Goal: Book appointment/travel/reservation

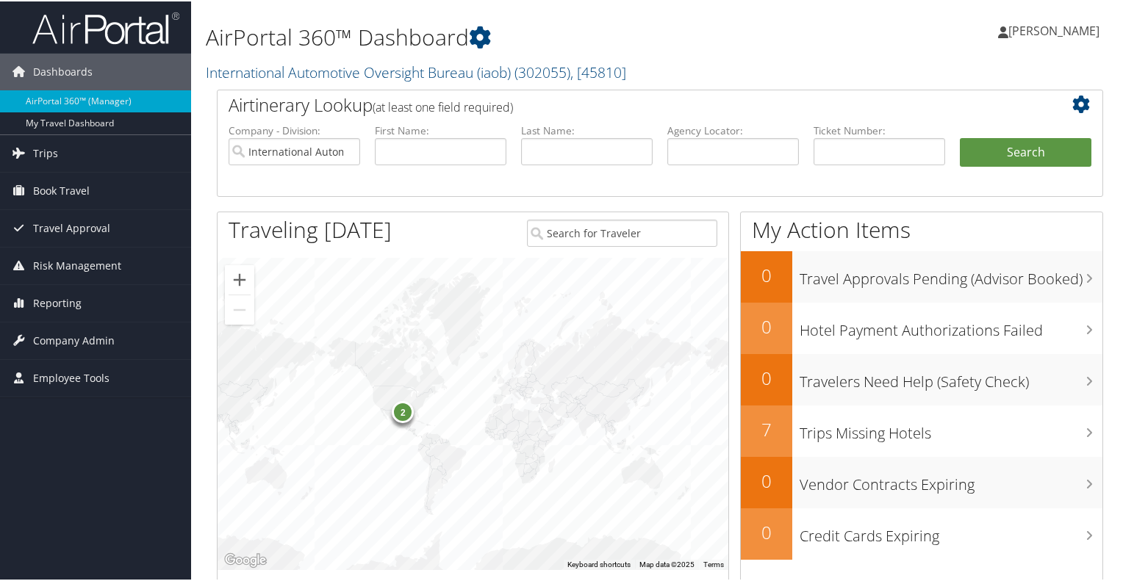
drag, startPoint x: 0, startPoint y: 0, endPoint x: 725, endPoint y: 32, distance: 725.3
click at [725, 32] on h1 "AirPortal 360™ Dashboard" at bounding box center [509, 36] width 606 height 31
click at [59, 188] on span "Book Travel" at bounding box center [61, 189] width 57 height 37
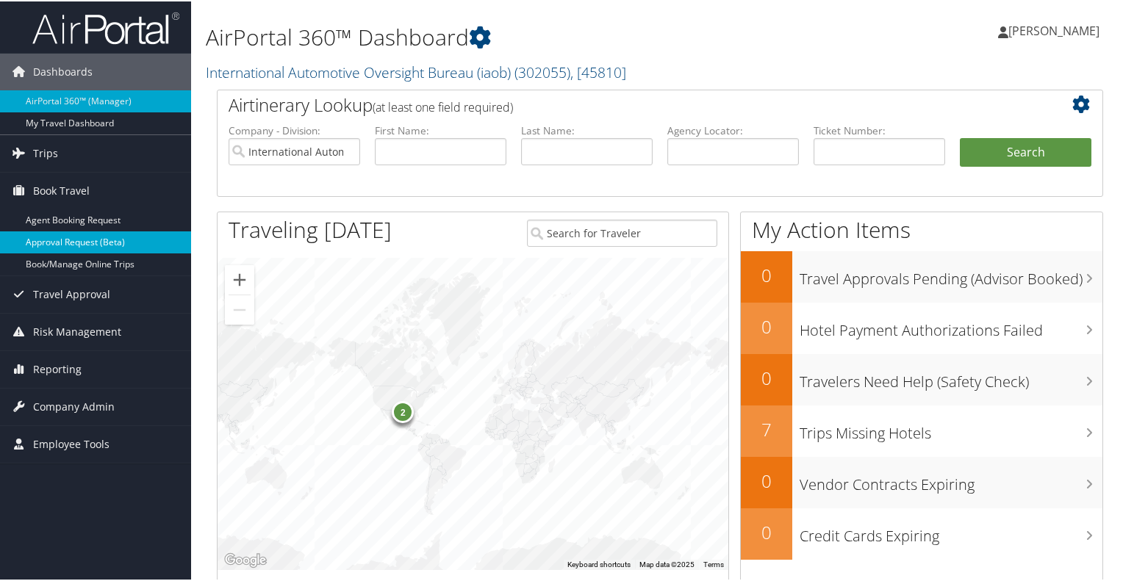
click at [113, 240] on link "Approval Request (Beta)" at bounding box center [95, 241] width 191 height 22
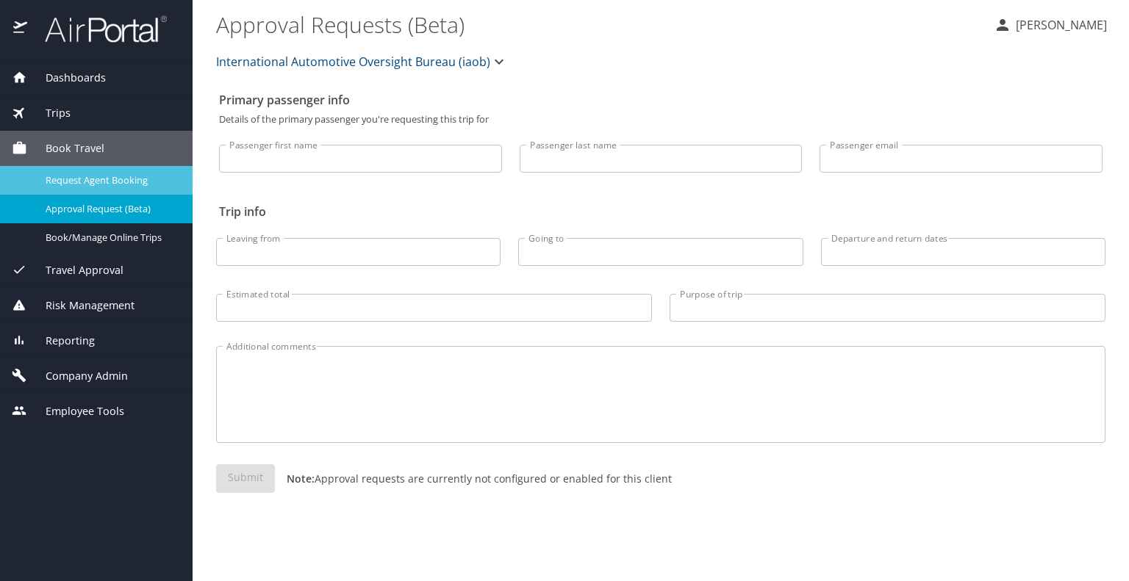
click at [89, 179] on span "Request Agent Booking" at bounding box center [110, 180] width 129 height 14
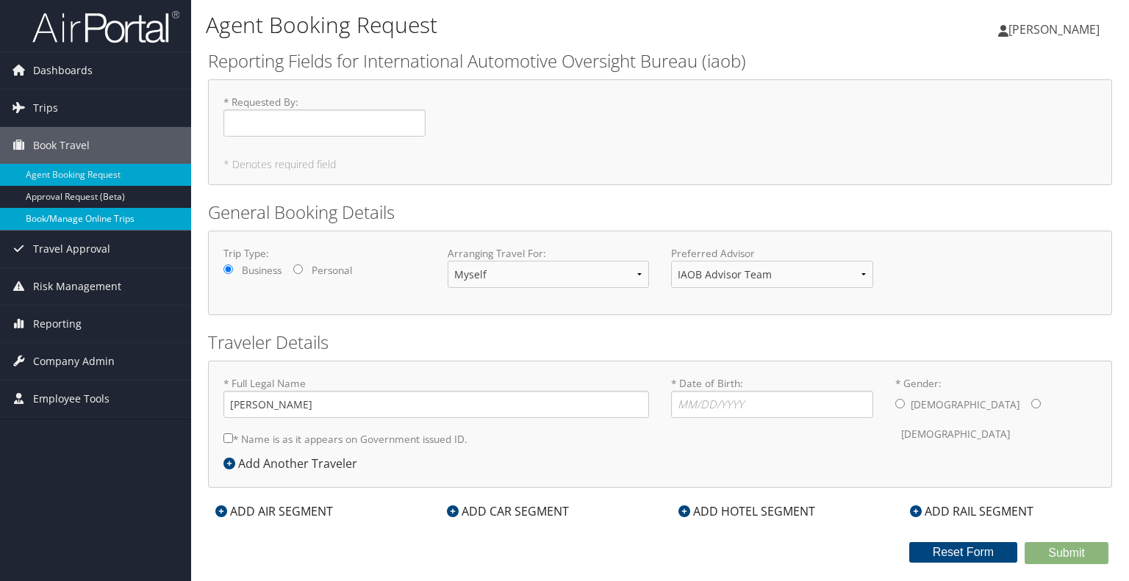
click at [129, 216] on link "Book/Manage Online Trips" at bounding box center [95, 219] width 191 height 22
